Goal: Information Seeking & Learning: Learn about a topic

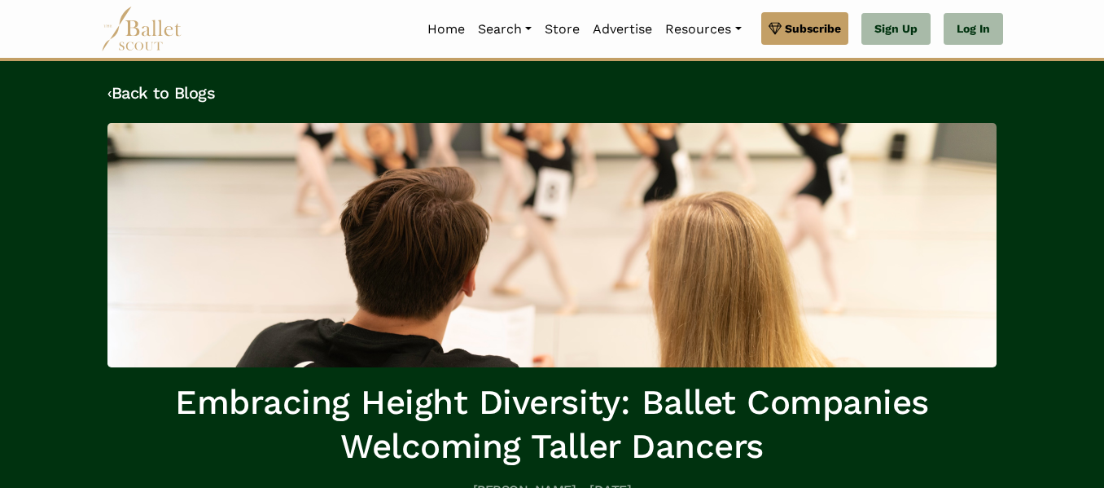
scroll to position [1, 0]
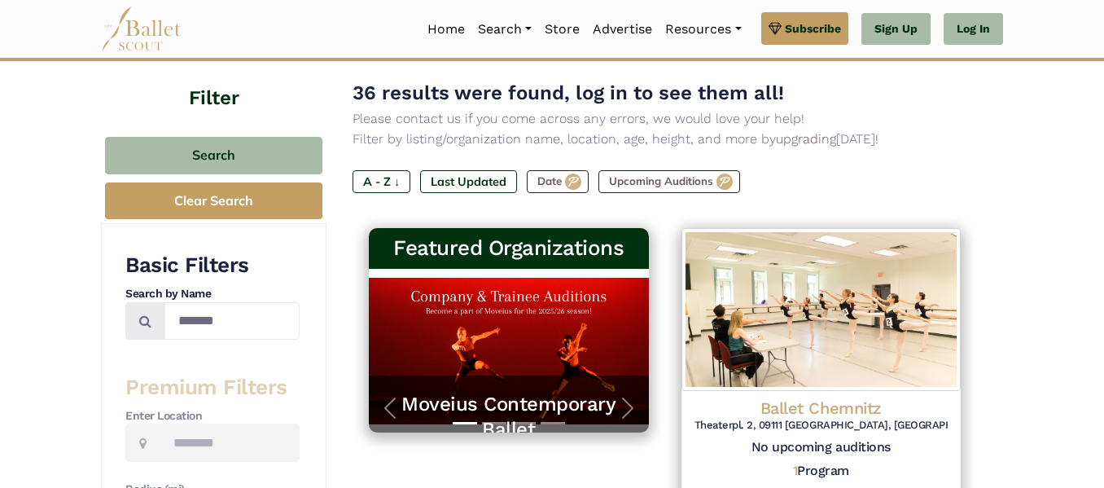
scroll to position [128, 0]
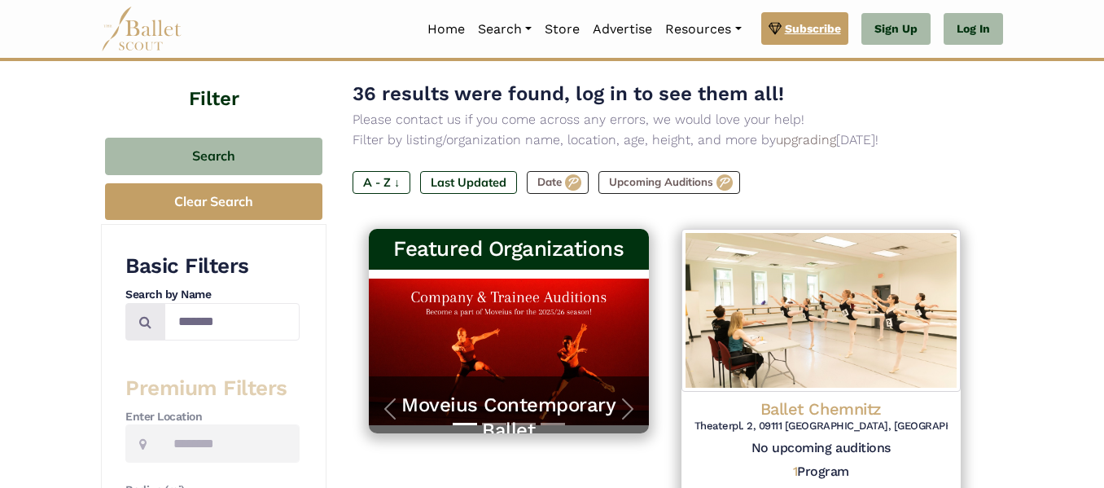
click at [781, 37] on img at bounding box center [775, 29] width 13 height 18
